Goal: Task Accomplishment & Management: Use online tool/utility

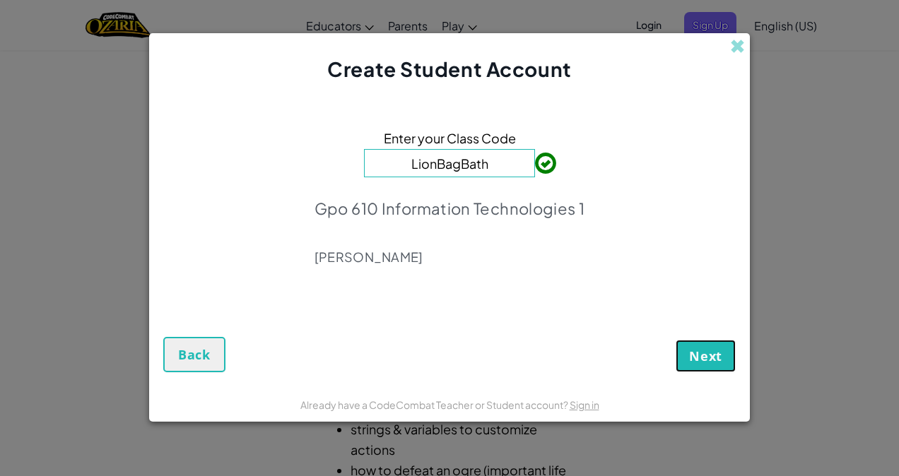
click at [711, 350] on span "Next" at bounding box center [705, 356] width 33 height 17
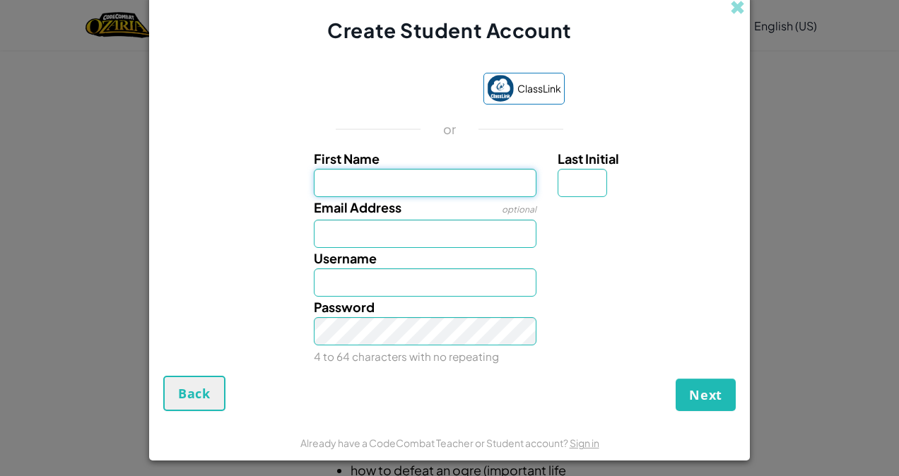
click at [402, 182] on input "First Name" at bounding box center [425, 183] width 223 height 28
type input "Nahomi"
type input "H"
type input "NahomiH"
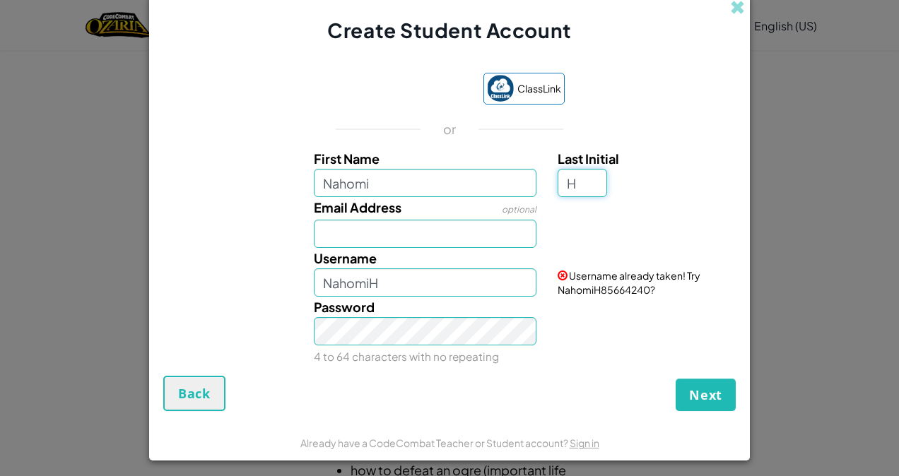
click at [579, 184] on input "H" at bounding box center [582, 183] width 49 height 28
click at [414, 242] on input "Email Address" at bounding box center [425, 234] width 223 height 28
type input "AL07149284@tecmilenio.mx"
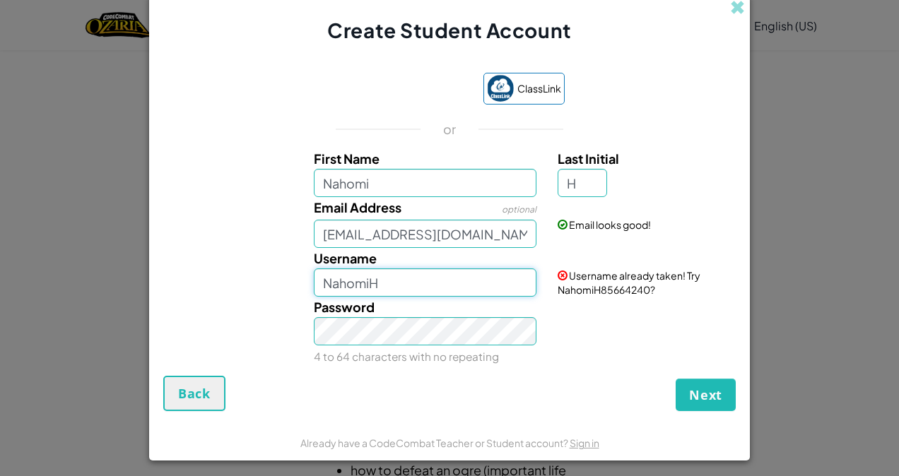
click at [420, 284] on input "NahomiH" at bounding box center [425, 283] width 223 height 28
click at [699, 390] on span "Next" at bounding box center [705, 395] width 33 height 17
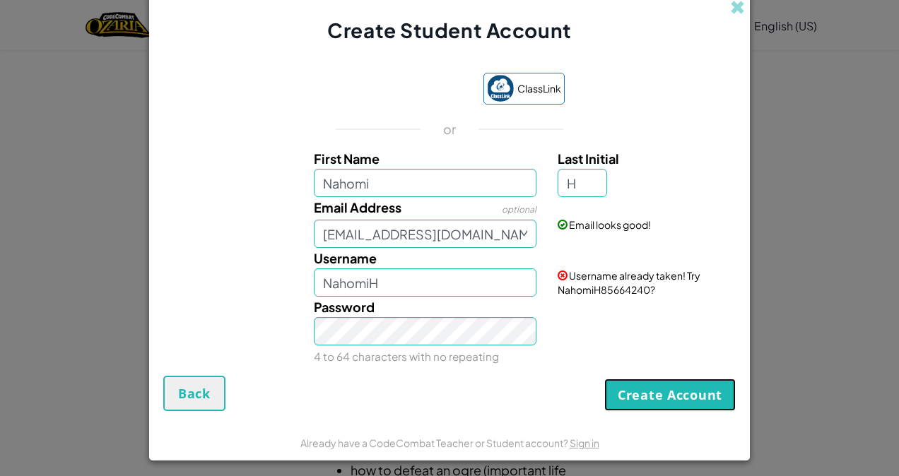
click at [664, 389] on button "Create Account" at bounding box center [669, 395] width 131 height 33
click at [436, 285] on input "NahomiH" at bounding box center [425, 283] width 223 height 28
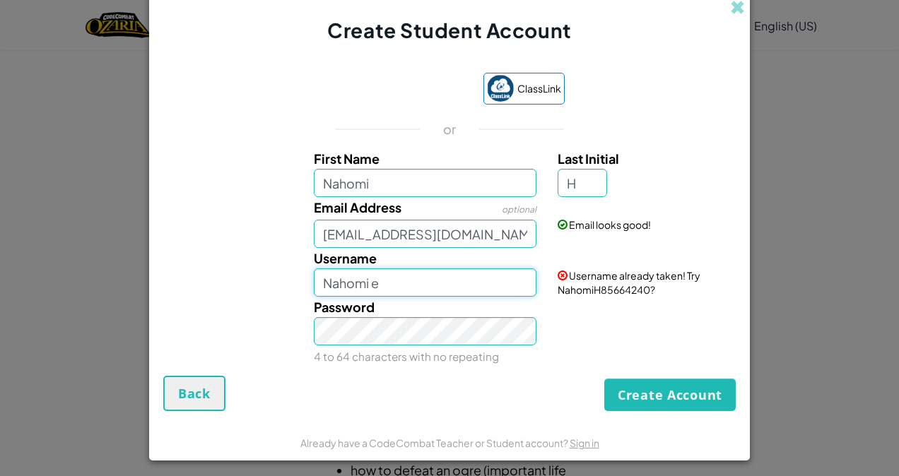
type input "Nahomi Elizabeth Juarez Hernandez"
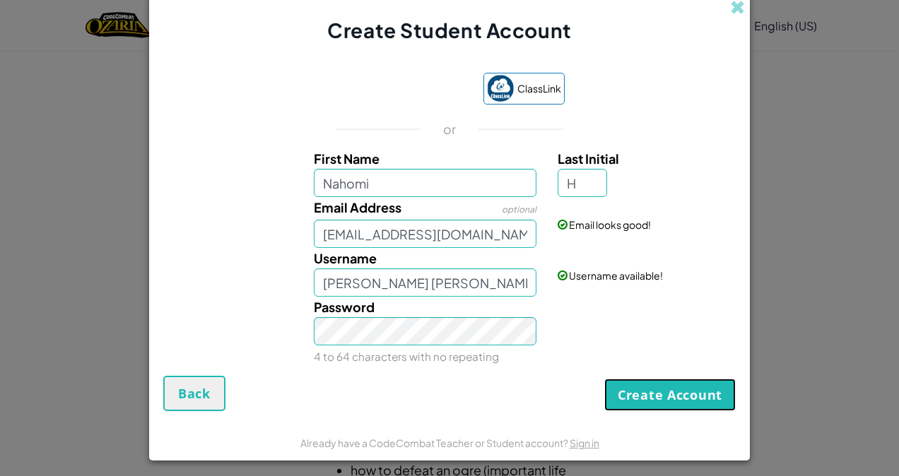
click at [658, 398] on button "Create Account" at bounding box center [669, 395] width 131 height 33
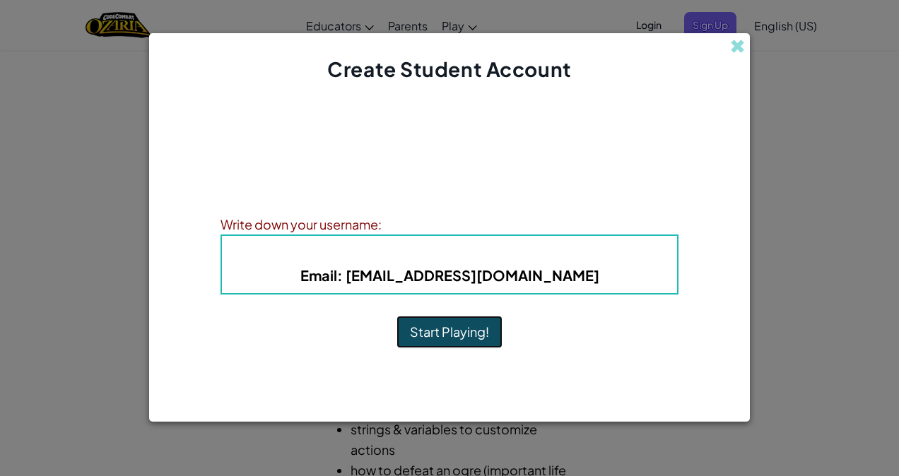
click at [446, 328] on button "Start Playing!" at bounding box center [449, 332] width 106 height 33
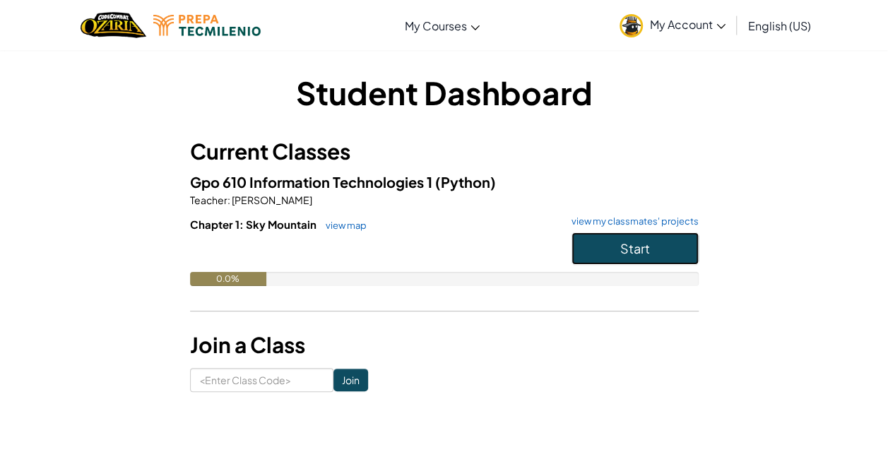
click at [647, 232] on button "Start" at bounding box center [635, 248] width 127 height 33
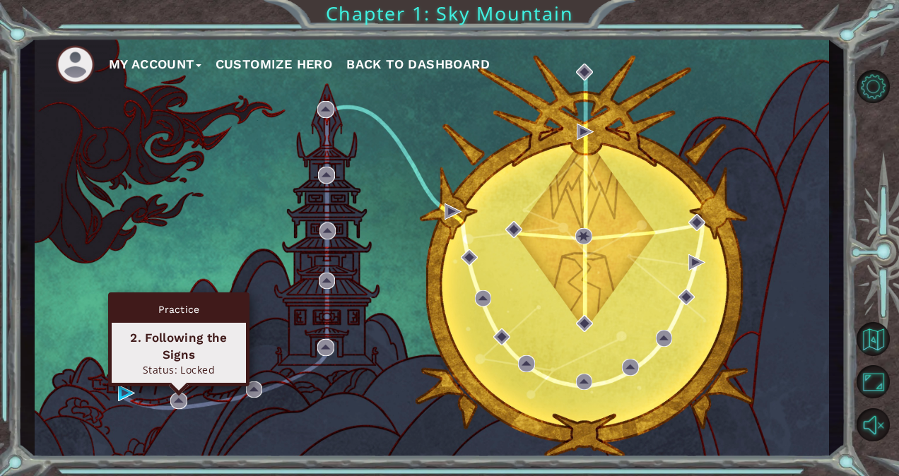
click at [178, 387] on div "Practice 2. Following the Signs Status: Locked" at bounding box center [178, 340] width 141 height 94
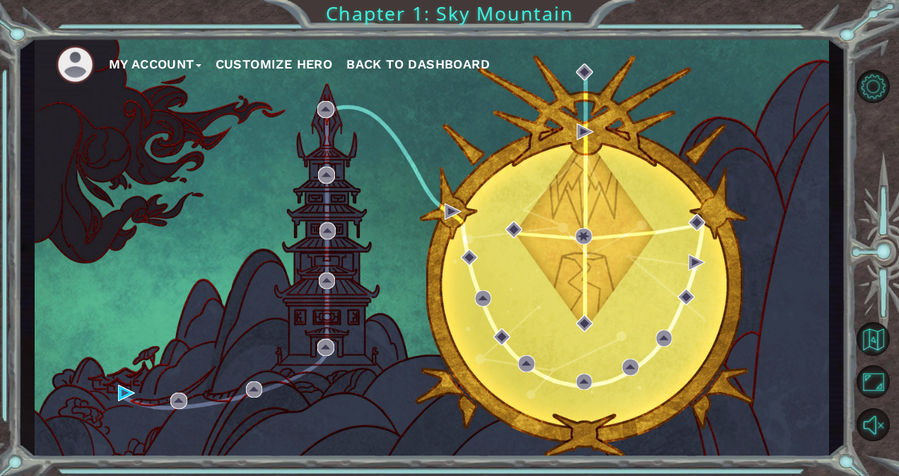
click at [115, 387] on div "My Account Customize Hero Back to Dashboard" at bounding box center [432, 247] width 794 height 419
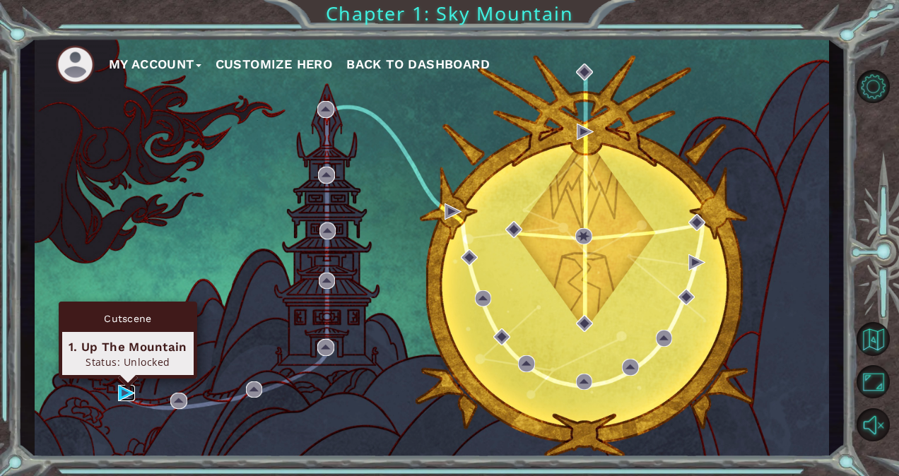
click at [124, 387] on img at bounding box center [126, 393] width 17 height 17
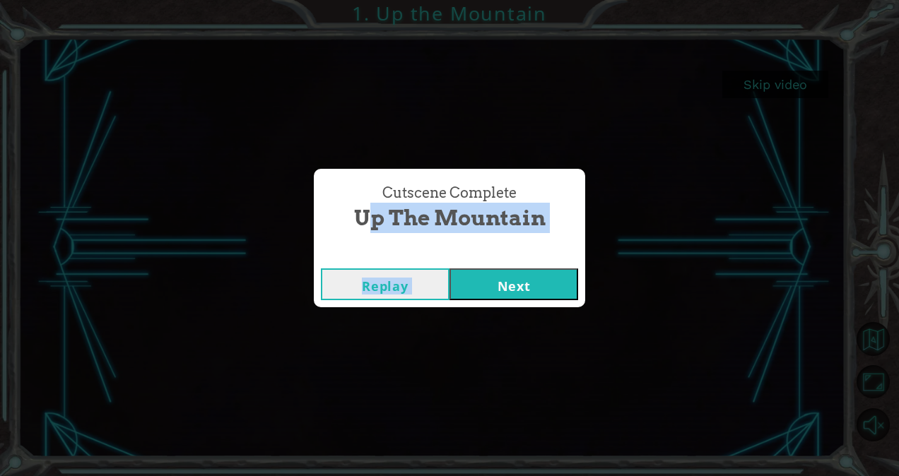
drag, startPoint x: 64, startPoint y: 438, endPoint x: 462, endPoint y: 297, distance: 422.9
click at [462, 297] on div "Cutscene Complete Up the Mountain Replay Next" at bounding box center [449, 238] width 271 height 138
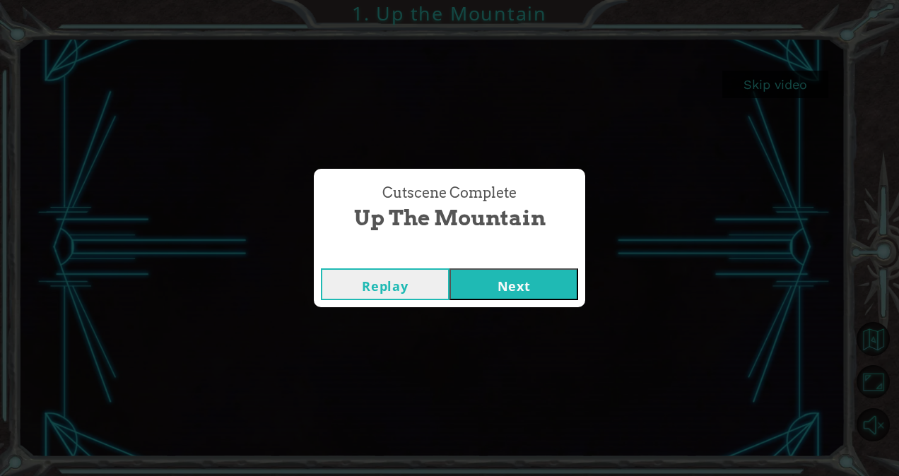
drag, startPoint x: 670, startPoint y: 269, endPoint x: 554, endPoint y: 277, distance: 116.2
click at [554, 277] on div "Cutscene Complete Up the Mountain Replay Next" at bounding box center [449, 238] width 899 height 476
click at [554, 277] on button "Next" at bounding box center [513, 285] width 129 height 32
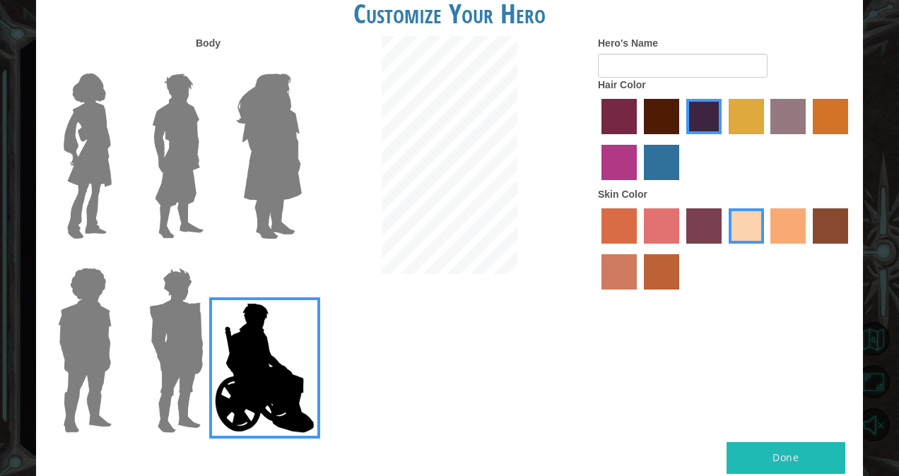
click at [78, 136] on img at bounding box center [87, 156] width 59 height 177
click at [117, 64] on input "Hero Connie" at bounding box center [117, 64] width 0 height 0
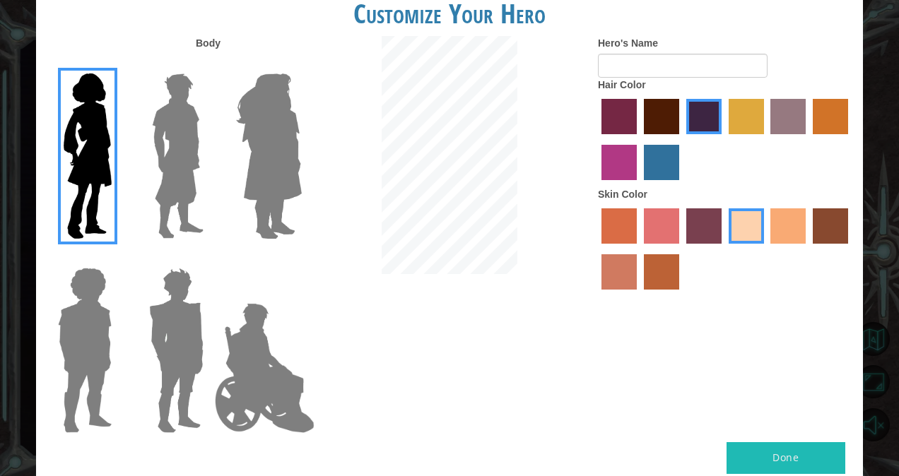
click at [645, 119] on label "maroon hair color" at bounding box center [661, 116] width 35 height 35
click at [639, 139] on input "maroon hair color" at bounding box center [639, 139] width 0 height 0
click at [747, 110] on label "tulip tree hair color" at bounding box center [746, 116] width 35 height 35
click at [724, 139] on input "tulip tree hair color" at bounding box center [724, 139] width 0 height 0
click at [653, 107] on label "maroon hair color" at bounding box center [661, 116] width 35 height 35
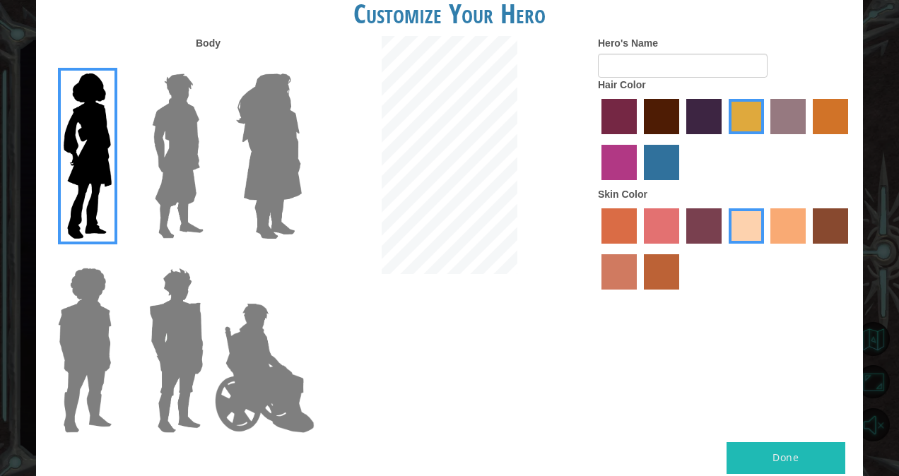
click at [639, 139] on input "maroon hair color" at bounding box center [639, 139] width 0 height 0
click at [832, 220] on label "karma skin color" at bounding box center [830, 225] width 35 height 35
click at [808, 249] on input "karma skin color" at bounding box center [808, 249] width 0 height 0
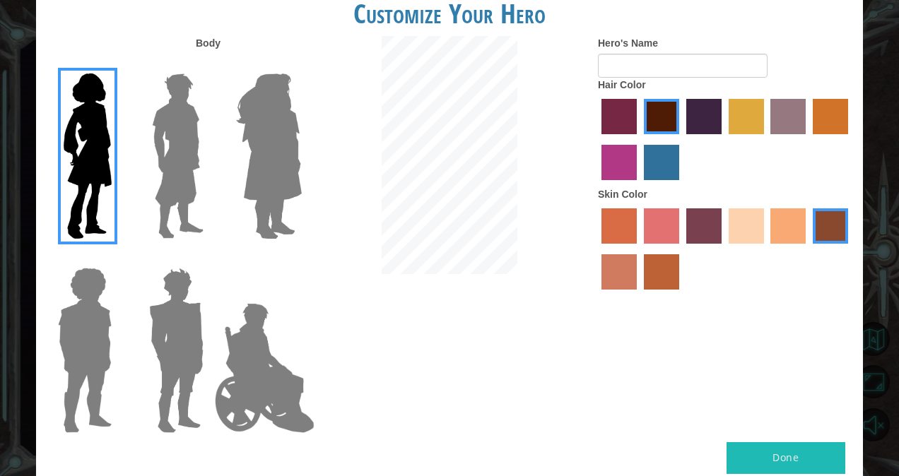
click at [619, 228] on label "sorbus skin color" at bounding box center [618, 225] width 35 height 35
click at [596, 249] on input "sorbus skin color" at bounding box center [596, 249] width 0 height 0
click at [656, 226] on label "froly skin color" at bounding box center [661, 225] width 35 height 35
click at [639, 249] on input "froly skin color" at bounding box center [639, 249] width 0 height 0
click at [714, 226] on label "tosca skin color" at bounding box center [703, 225] width 35 height 35
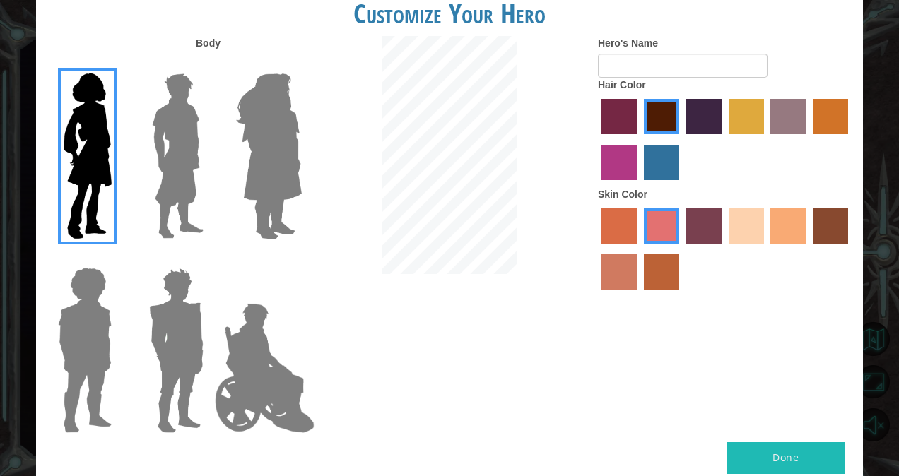
click at [681, 249] on input "tosca skin color" at bounding box center [681, 249] width 0 height 0
click at [739, 226] on label "sandy beach skin color" at bounding box center [746, 225] width 35 height 35
click at [724, 249] on input "sandy beach skin color" at bounding box center [724, 249] width 0 height 0
click at [776, 226] on label "tacao skin color" at bounding box center [787, 225] width 35 height 35
click at [766, 249] on input "tacao skin color" at bounding box center [766, 249] width 0 height 0
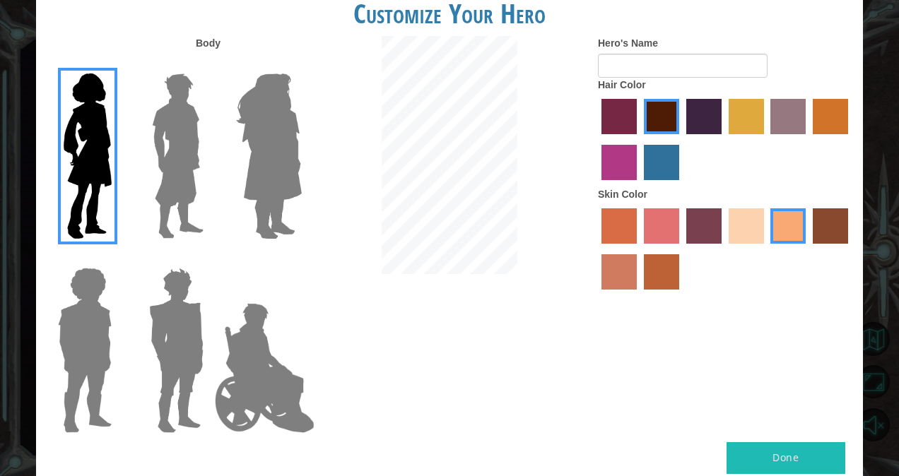
click at [738, 230] on label "sandy beach skin color" at bounding box center [746, 225] width 35 height 35
click at [724, 249] on input "sandy beach skin color" at bounding box center [724, 249] width 0 height 0
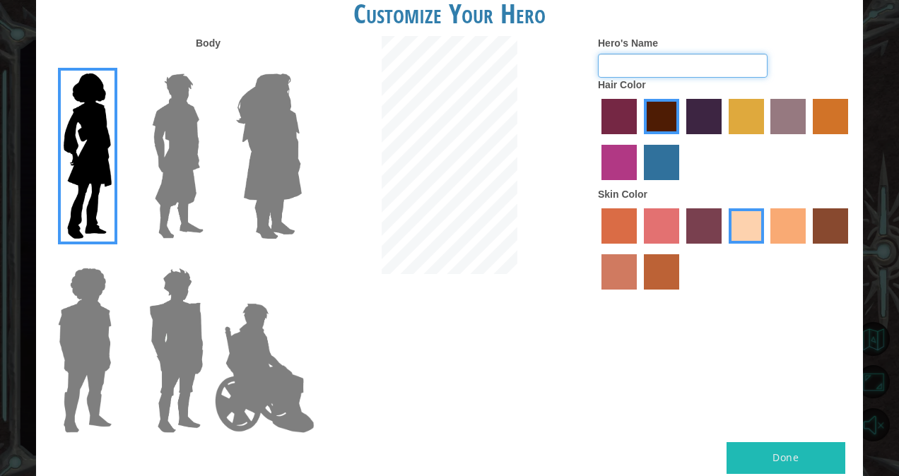
click at [692, 64] on input "Hero's Name" at bounding box center [683, 66] width 170 height 24
type input "Nahomi"
click at [794, 457] on button "Done" at bounding box center [785, 458] width 119 height 32
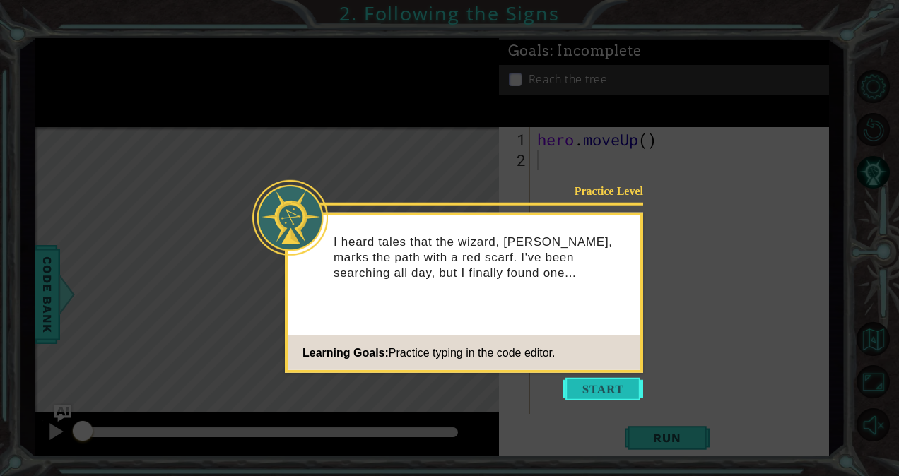
click at [589, 386] on button "Start" at bounding box center [602, 389] width 81 height 23
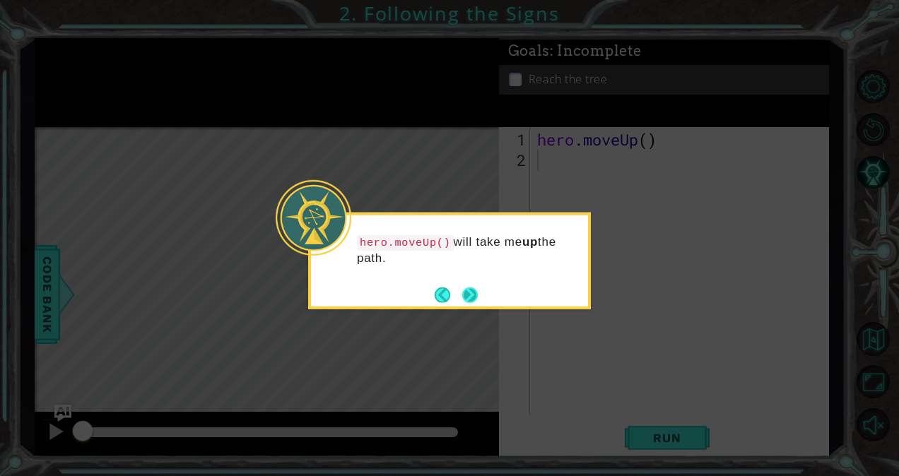
click at [473, 295] on button "Next" at bounding box center [470, 295] width 16 height 16
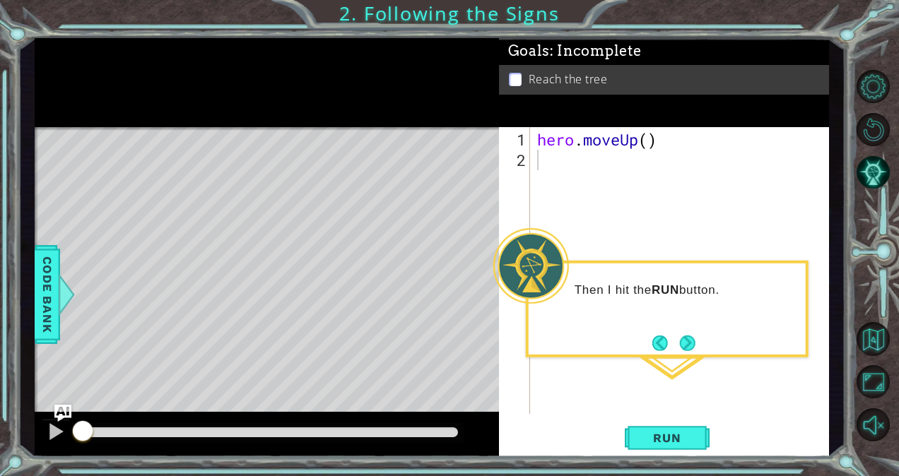
drag, startPoint x: 473, startPoint y: 295, endPoint x: 697, endPoint y: 338, distance: 228.1
click at [697, 338] on body "1 ההההההההההההההההההההההההההההההההההההההההההההההההההההההההההההההההההההההההההההה…" at bounding box center [449, 238] width 899 height 476
click at [695, 338] on button "Next" at bounding box center [688, 344] width 16 height 16
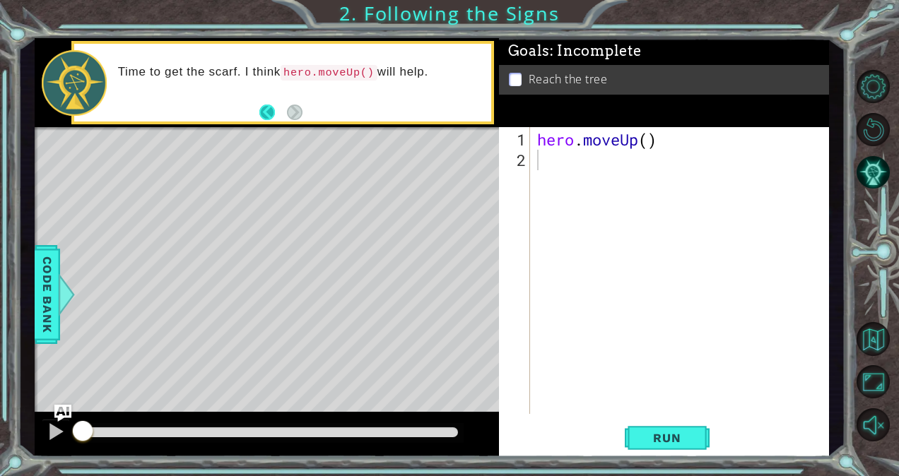
click at [260, 112] on button "Back" at bounding box center [273, 113] width 28 height 16
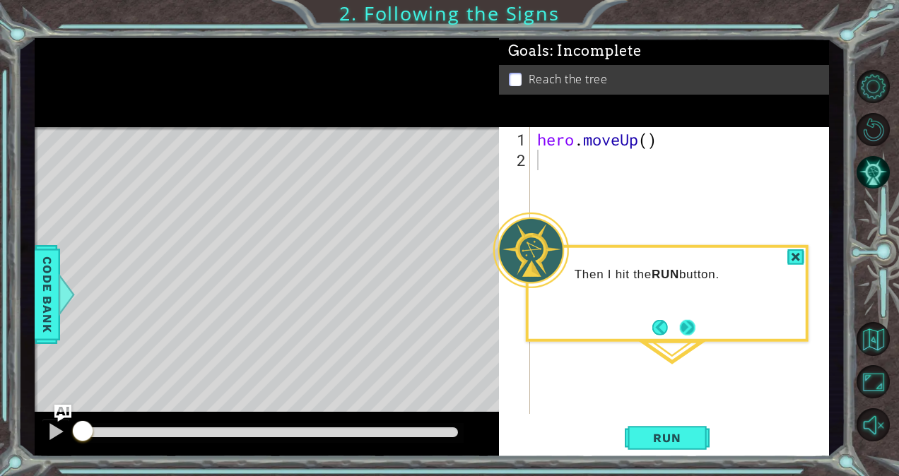
click at [691, 319] on button "Next" at bounding box center [688, 327] width 16 height 16
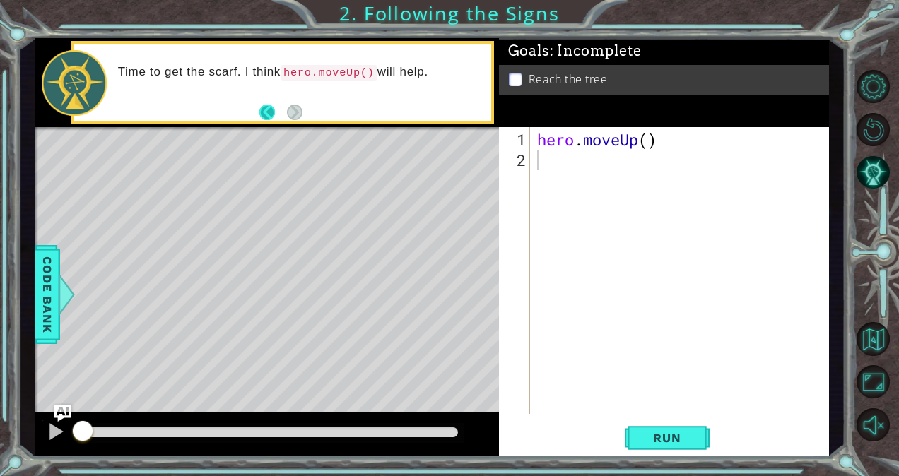
click at [269, 109] on button "Back" at bounding box center [273, 113] width 28 height 16
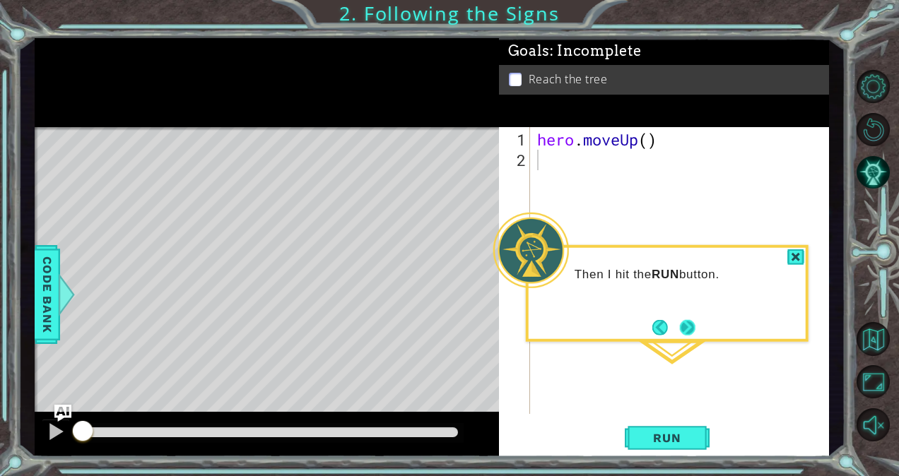
click at [687, 324] on button "Next" at bounding box center [688, 327] width 16 height 16
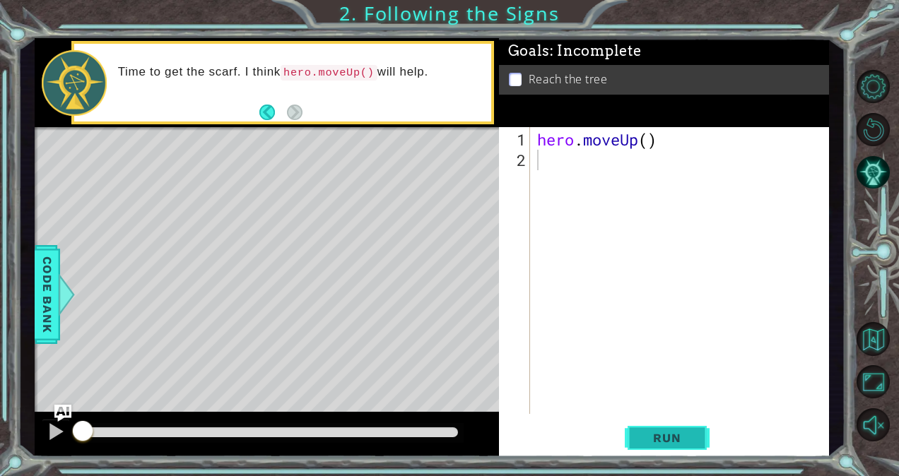
click at [657, 434] on span "Run" at bounding box center [667, 438] width 56 height 14
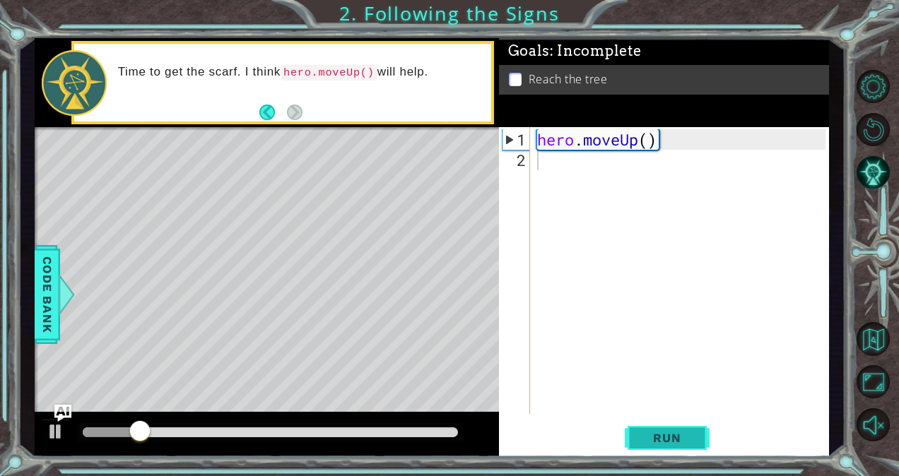
click at [657, 434] on span "Run" at bounding box center [667, 438] width 56 height 14
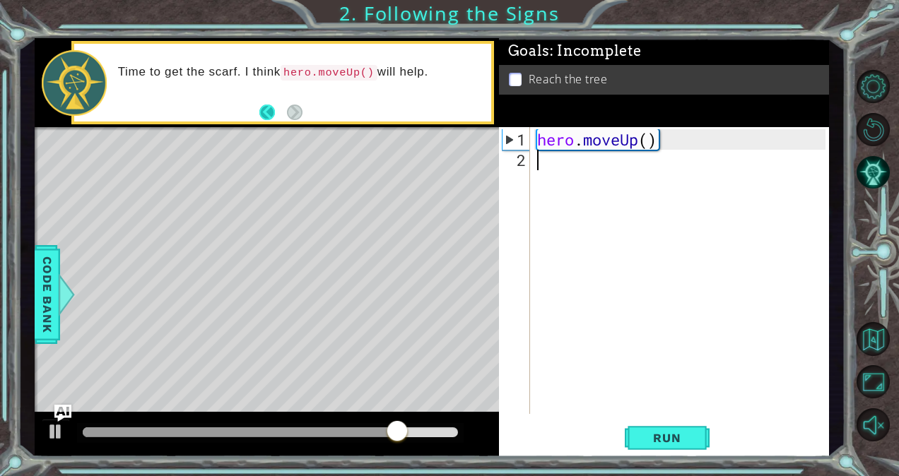
click at [264, 105] on button "Back" at bounding box center [273, 113] width 28 height 16
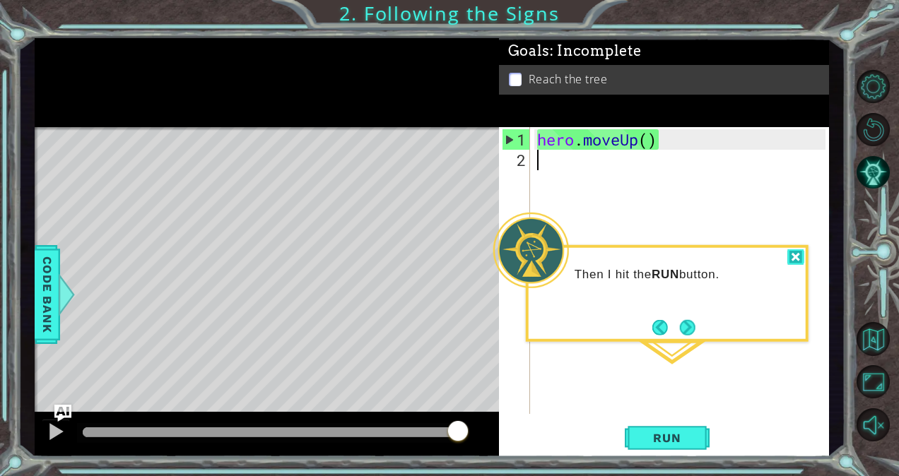
click at [795, 253] on div at bounding box center [795, 257] width 17 height 16
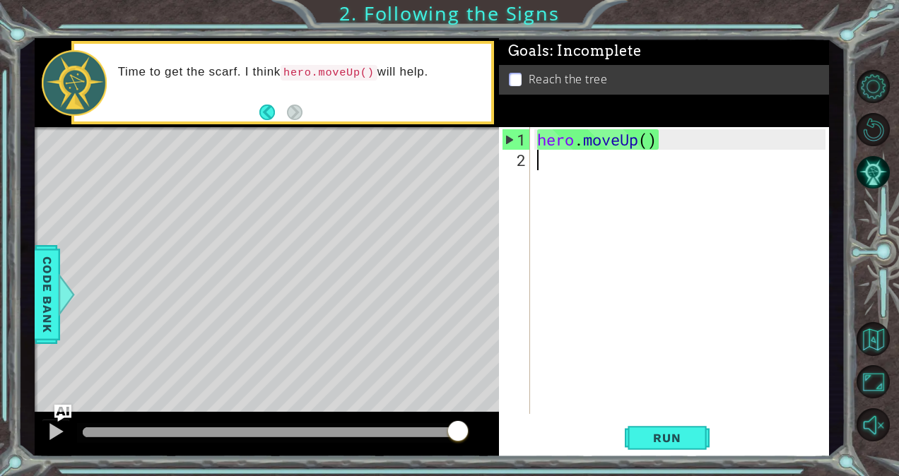
drag, startPoint x: 795, startPoint y: 253, endPoint x: 656, endPoint y: 365, distance: 178.4
click at [656, 365] on div "hero . moveUp ( )" at bounding box center [683, 293] width 298 height 328
click at [650, 440] on span "Run" at bounding box center [667, 438] width 56 height 14
